Goal: Transaction & Acquisition: Purchase product/service

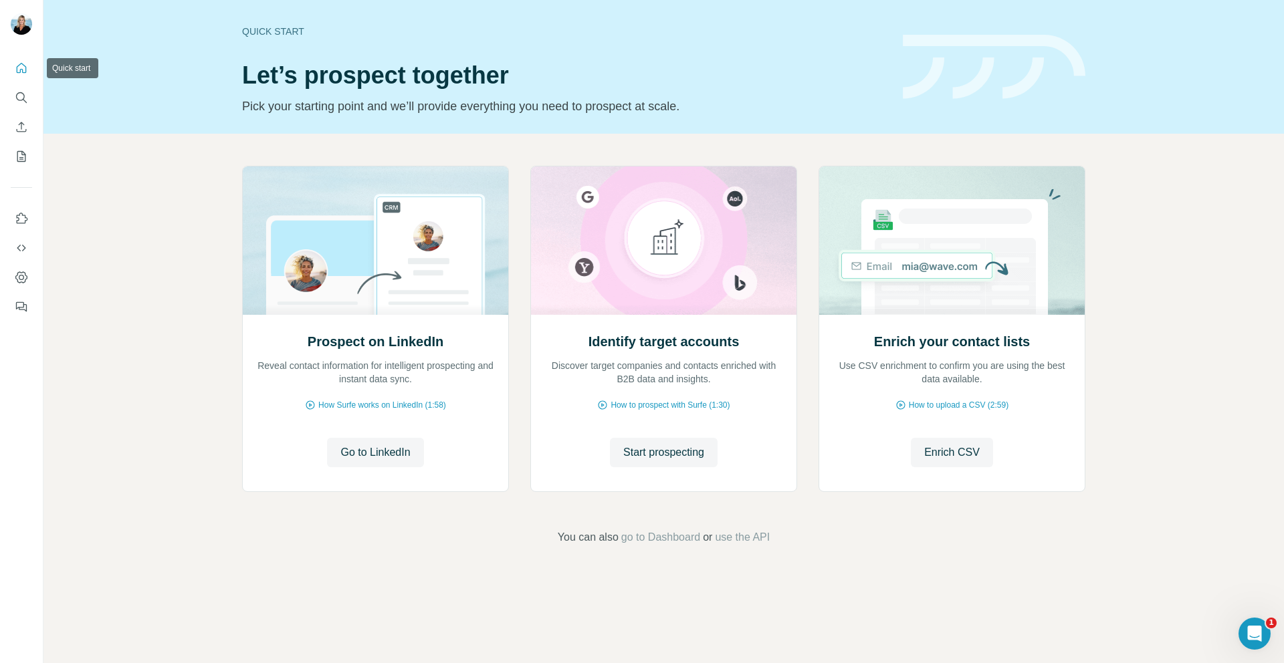
click at [19, 72] on icon "Quick start" at bounding box center [21, 68] width 13 height 13
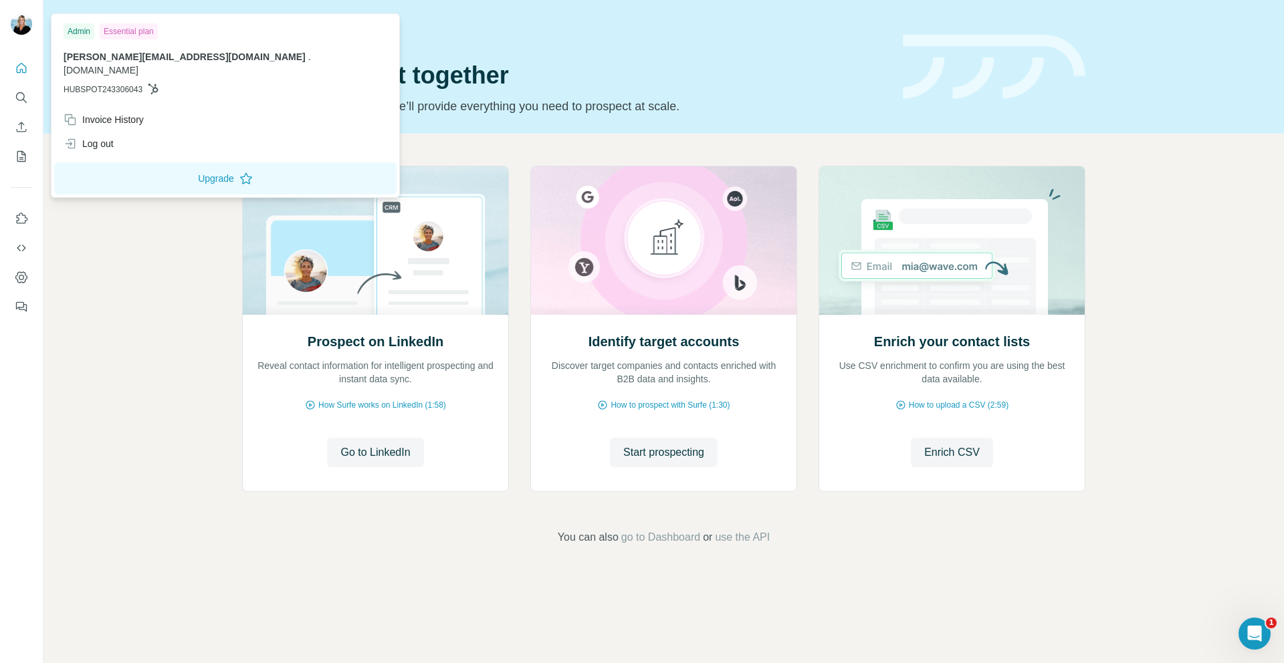
click at [22, 28] on img at bounding box center [21, 23] width 21 height 21
click at [23, 278] on icon "Dashboard" at bounding box center [21, 277] width 13 height 13
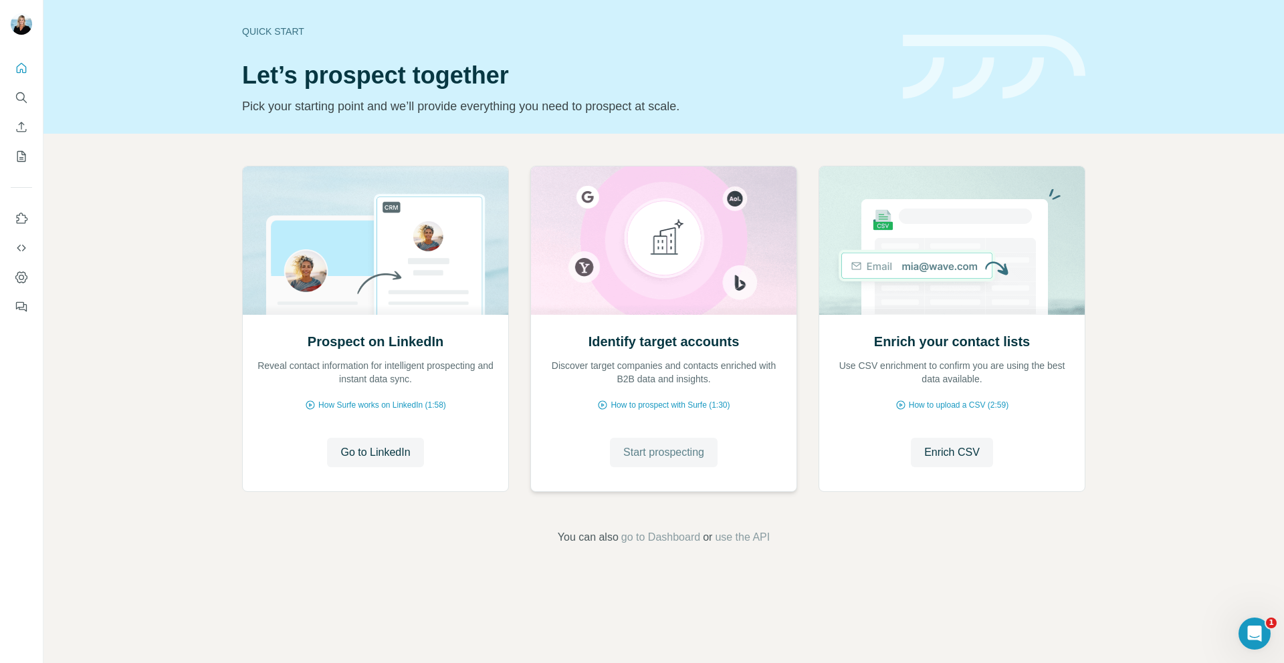
click at [669, 450] on span "Start prospecting" at bounding box center [663, 453] width 81 height 16
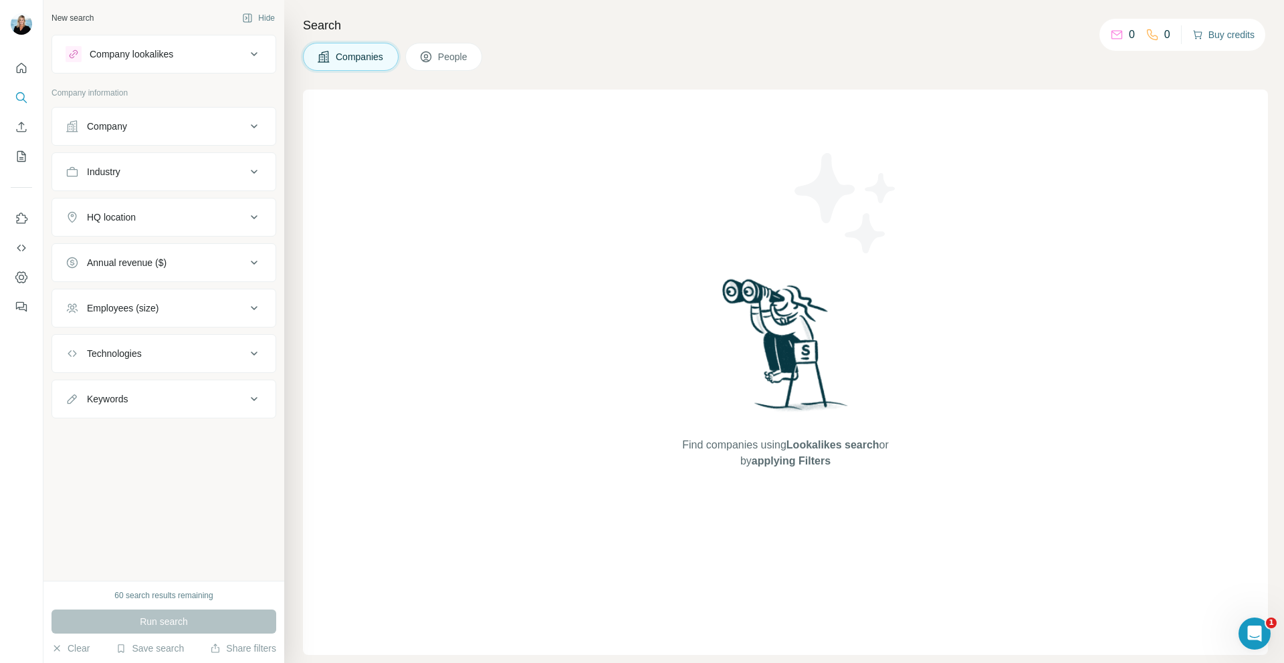
click at [1224, 36] on button "Buy credits" at bounding box center [1223, 34] width 62 height 19
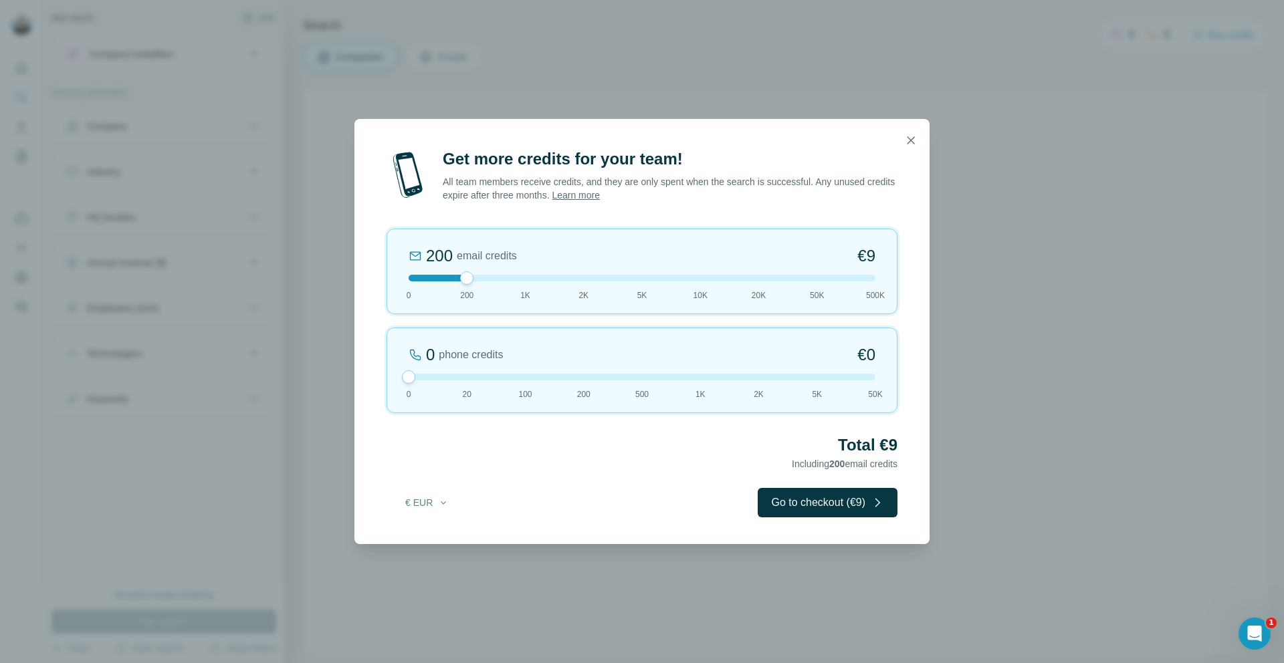
drag, startPoint x: 465, startPoint y: 378, endPoint x: 328, endPoint y: 378, distance: 137.7
click at [328, 378] on div "Get more credits for your team! All team members receive credits, and they are …" at bounding box center [642, 331] width 1284 height 663
click at [790, 500] on button "Go to checkout (€9)" at bounding box center [828, 502] width 140 height 29
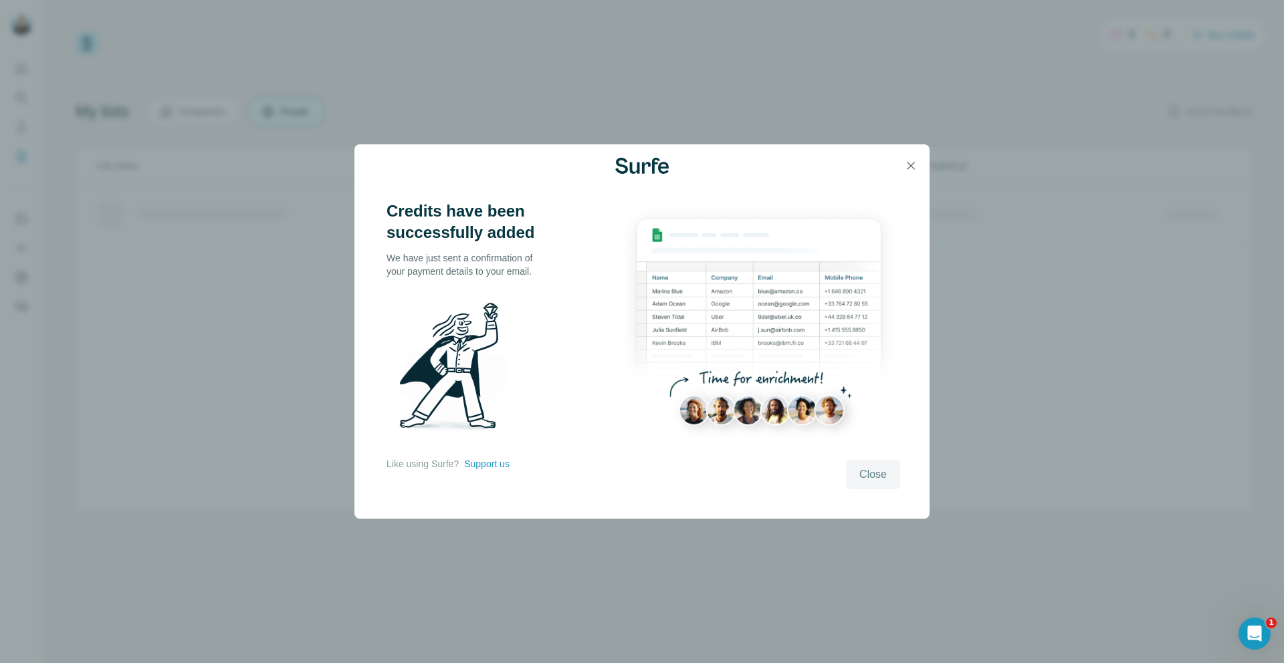
click at [862, 478] on span "Close" at bounding box center [872, 475] width 27 height 16
